Goal: Task Accomplishment & Management: Use online tool/utility

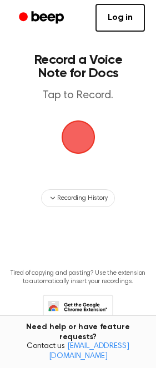
click at [82, 131] on span "button" at bounding box center [78, 138] width 52 height 52
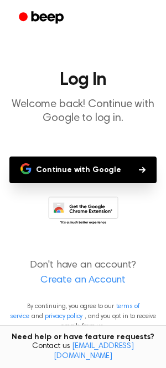
click at [107, 171] on button "Continue with Google" at bounding box center [83, 169] width 148 height 27
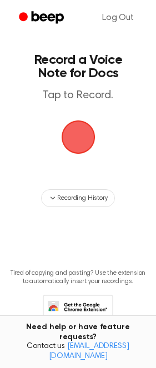
click at [82, 141] on span "button" at bounding box center [78, 137] width 44 height 44
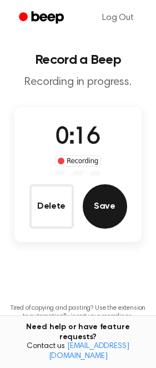
click at [102, 203] on button "Save" at bounding box center [105, 206] width 44 height 44
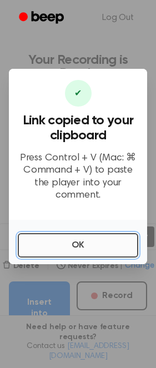
click at [124, 234] on button "OK" at bounding box center [78, 245] width 120 height 24
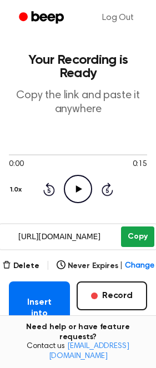
click at [145, 234] on button "Copy" at bounding box center [137, 236] width 33 height 21
